Goal: Task Accomplishment & Management: Use online tool/utility

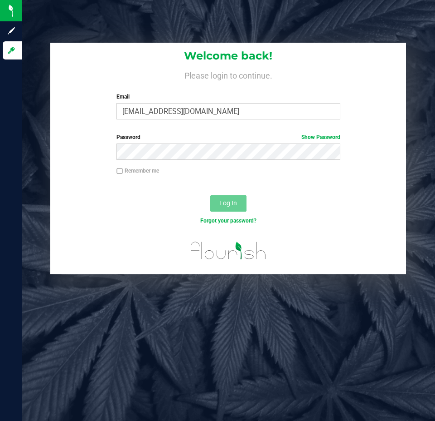
type input "[EMAIL_ADDRESS][DOMAIN_NAME]"
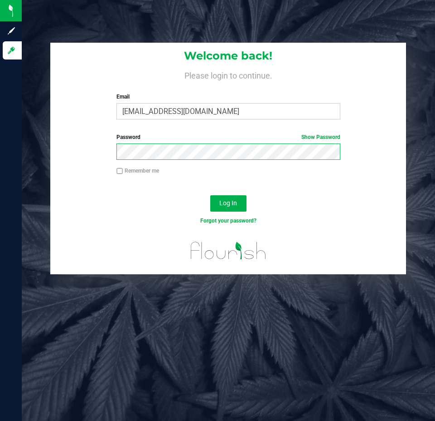
click at [210, 195] on button "Log In" at bounding box center [228, 203] width 36 height 16
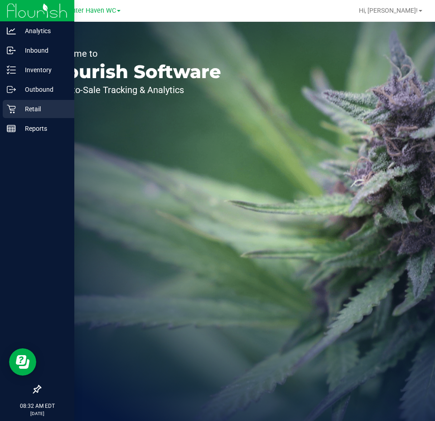
click at [15, 112] on icon at bounding box center [11, 108] width 9 height 9
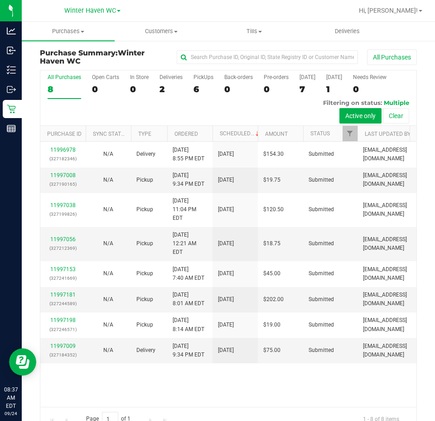
click at [79, 54] on h3 "Purchase Summary: [GEOGRAPHIC_DATA]" at bounding box center [103, 57] width 126 height 16
click at [261, 31] on span at bounding box center [261, 32] width 4 height 2
click at [252, 54] on span "Manage tills" at bounding box center [238, 55] width 61 height 8
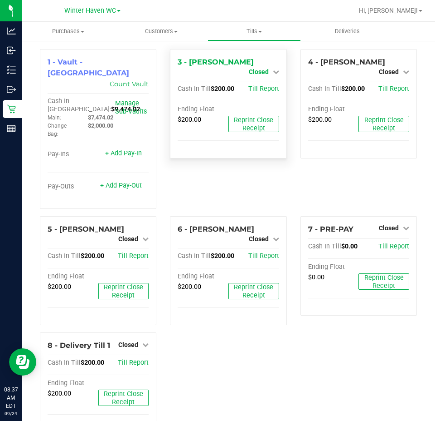
click at [264, 70] on link "Closed" at bounding box center [264, 71] width 30 height 7
click at [264, 79] on link "Open Till" at bounding box center [259, 79] width 24 height 7
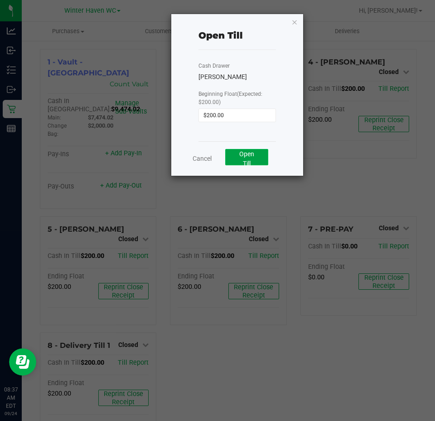
click at [254, 151] on span "Open Till" at bounding box center [247, 158] width 15 height 17
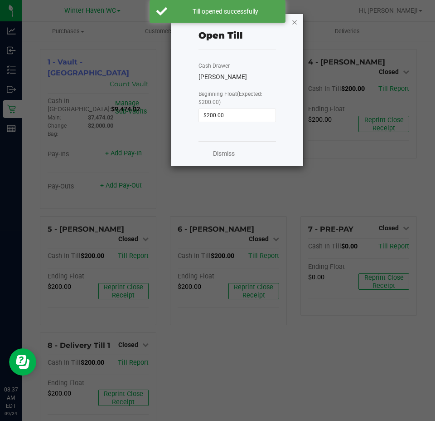
click at [298, 20] on icon "button" at bounding box center [295, 21] width 6 height 11
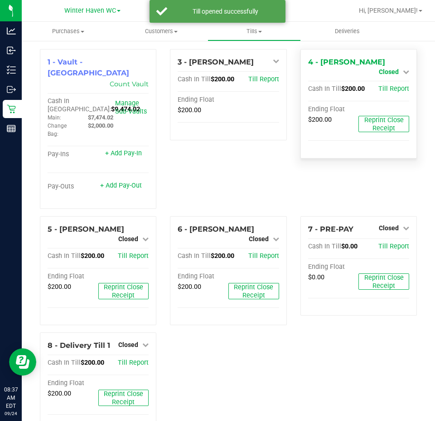
click at [385, 68] on span "Closed" at bounding box center [389, 71] width 20 height 7
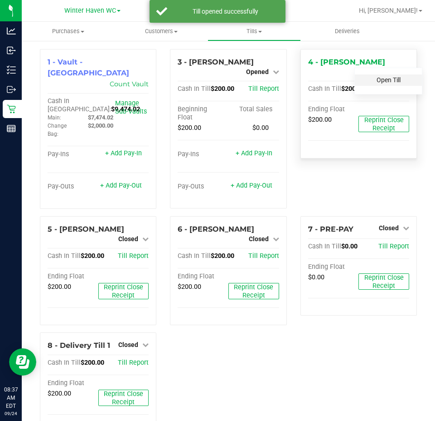
click at [384, 81] on link "Open Till" at bounding box center [389, 79] width 24 height 7
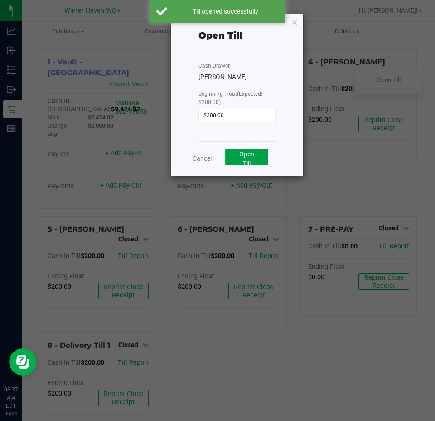
click at [246, 158] on button "Open Till" at bounding box center [246, 157] width 43 height 16
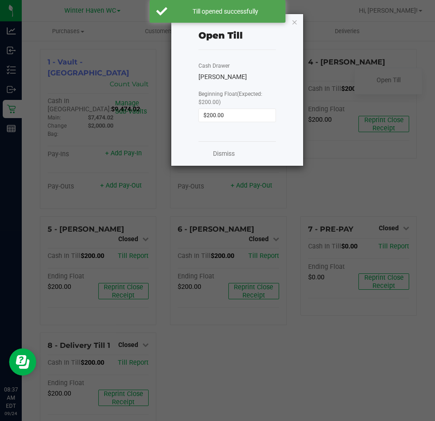
click at [294, 24] on icon "button" at bounding box center [295, 21] width 6 height 11
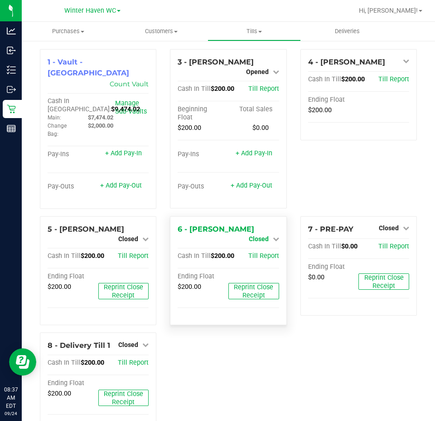
click at [261, 235] on span "Closed" at bounding box center [259, 238] width 20 height 7
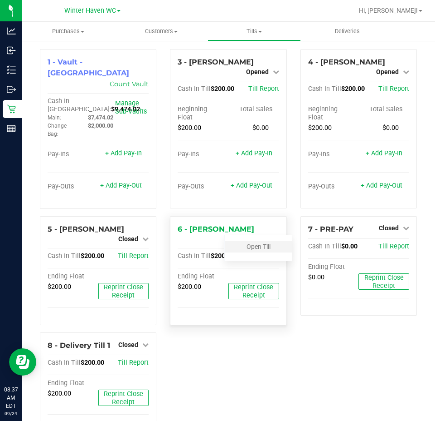
click at [260, 250] on div "Open Till" at bounding box center [258, 246] width 67 height 11
click at [260, 244] on link "Open Till" at bounding box center [259, 246] width 24 height 7
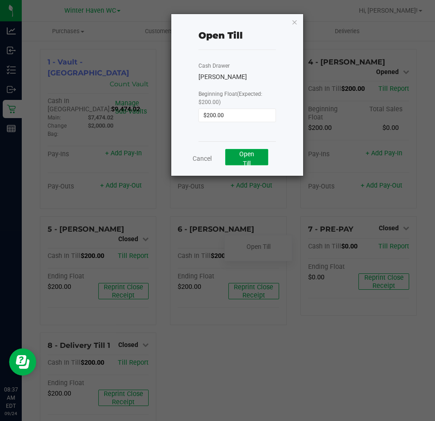
click at [262, 157] on button "Open Till" at bounding box center [246, 157] width 43 height 16
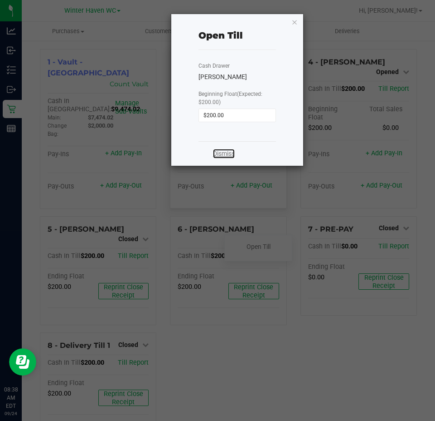
click at [225, 157] on link "Dismiss" at bounding box center [224, 154] width 22 height 10
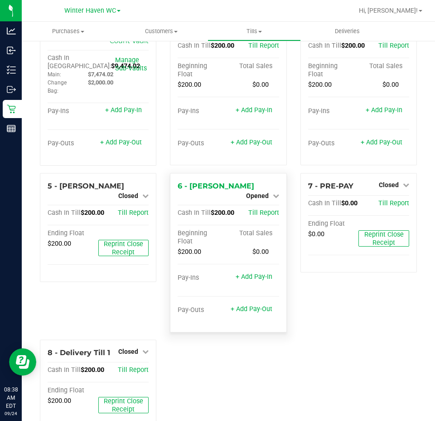
scroll to position [68, 0]
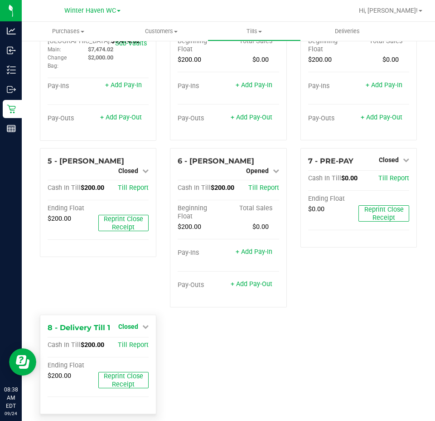
click at [137, 323] on link "Closed" at bounding box center [133, 326] width 30 height 7
click at [137, 341] on link "Open Till" at bounding box center [128, 344] width 24 height 7
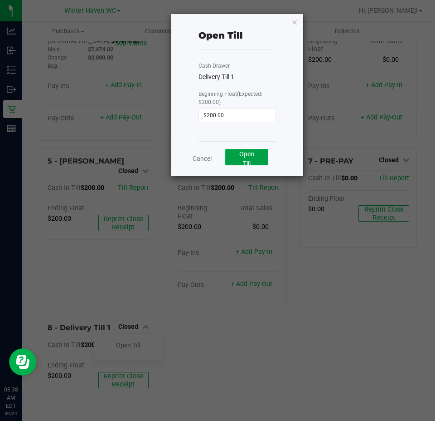
click at [263, 159] on button "Open Till" at bounding box center [246, 157] width 43 height 16
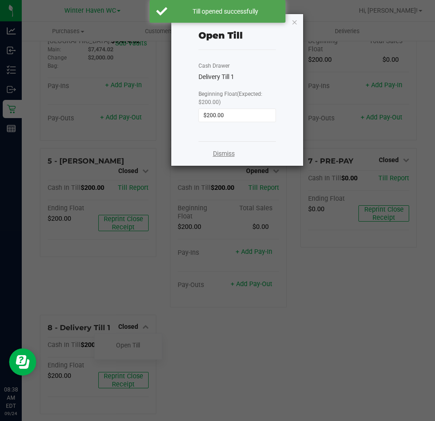
click at [224, 154] on link "Dismiss" at bounding box center [224, 154] width 22 height 10
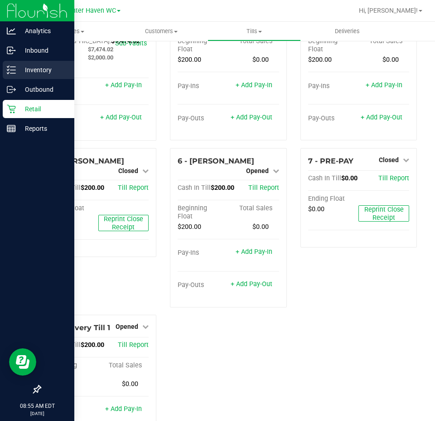
click at [14, 74] on icon at bounding box center [11, 69] width 9 height 9
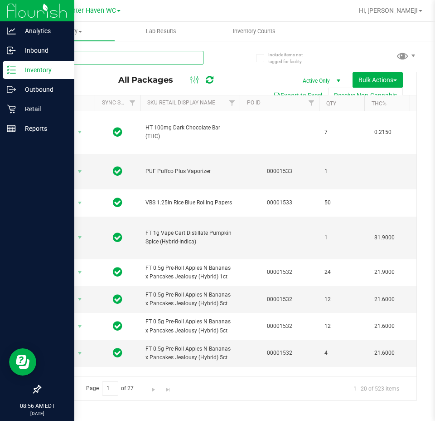
click at [147, 57] on input "text" at bounding box center [122, 58] width 164 height 14
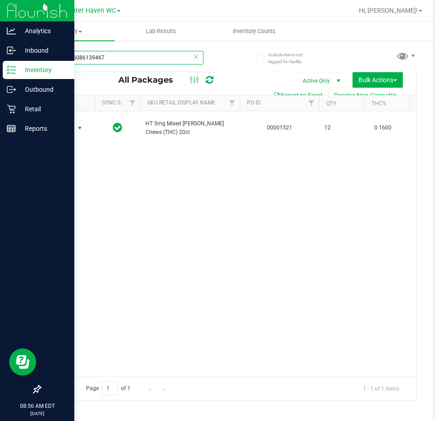
type input "3199976086139467"
click at [74, 126] on span "select" at bounding box center [79, 128] width 11 height 13
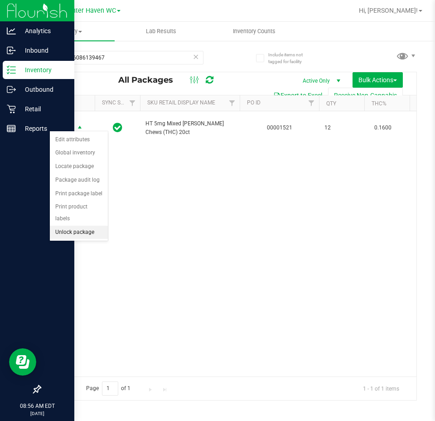
click at [88, 225] on li "Unlock package" at bounding box center [79, 232] width 58 height 14
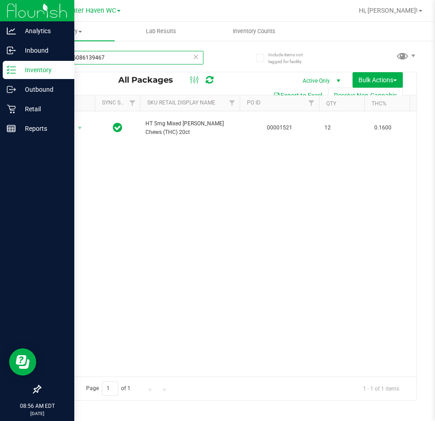
click at [142, 58] on input "3199976086139467" at bounding box center [122, 58] width 164 height 14
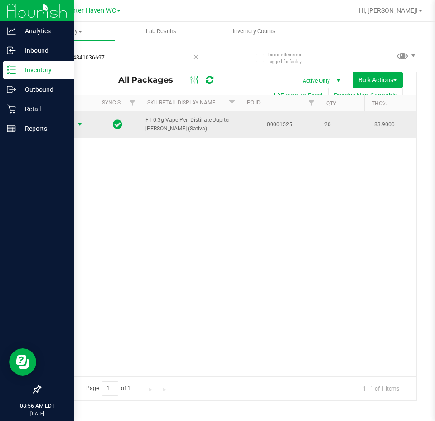
type input "7263824841036697"
click at [73, 126] on span "Action" at bounding box center [61, 124] width 24 height 13
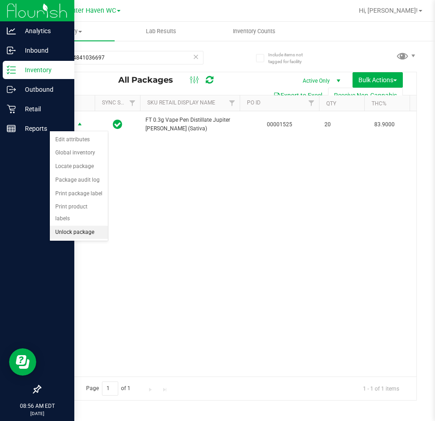
click at [93, 225] on li "Unlock package" at bounding box center [79, 232] width 58 height 14
